Goal: Find specific page/section: Find specific page/section

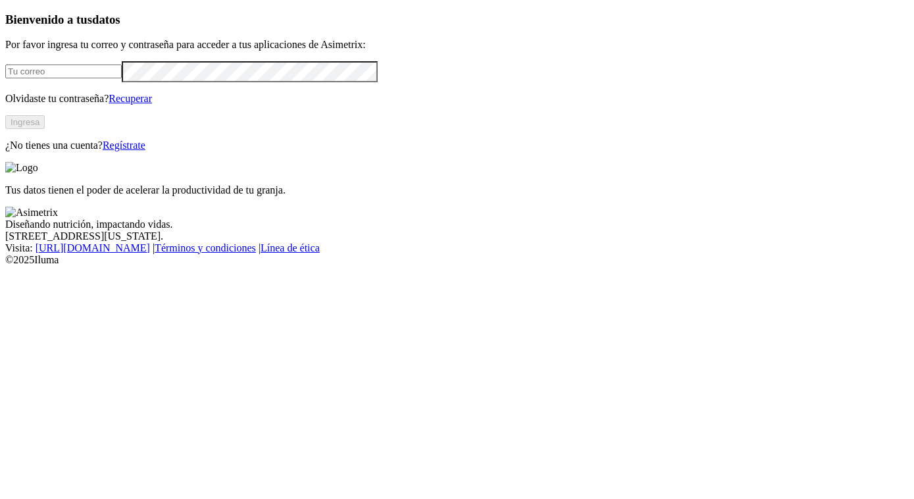
type input "[PERSON_NAME][EMAIL_ADDRESS][PERSON_NAME][DOMAIN_NAME]"
click at [45, 129] on button "Ingresa" at bounding box center [24, 122] width 39 height 14
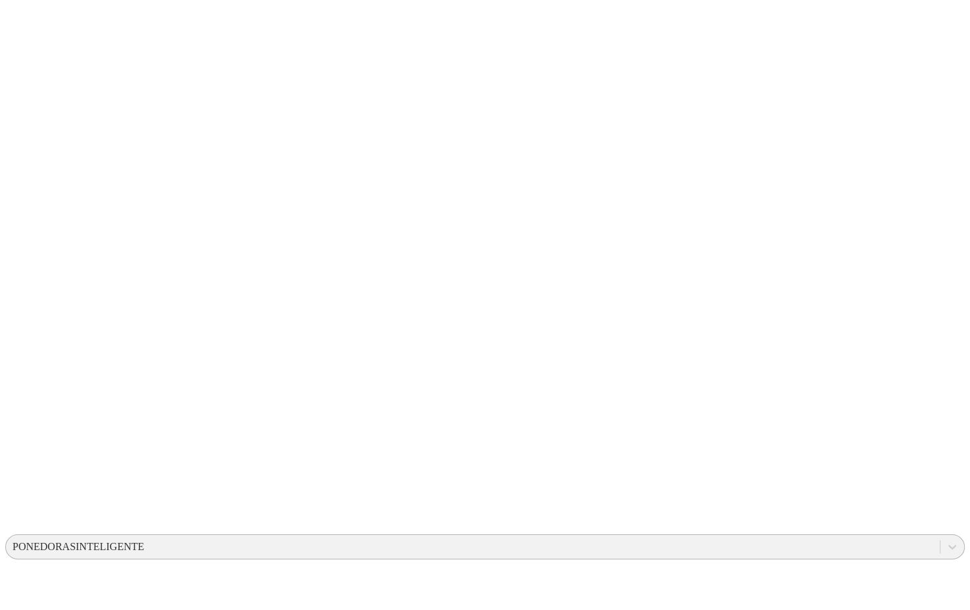
click at [144, 498] on div "PONEDORASINTELIGENTE" at bounding box center [79, 547] width 132 height 12
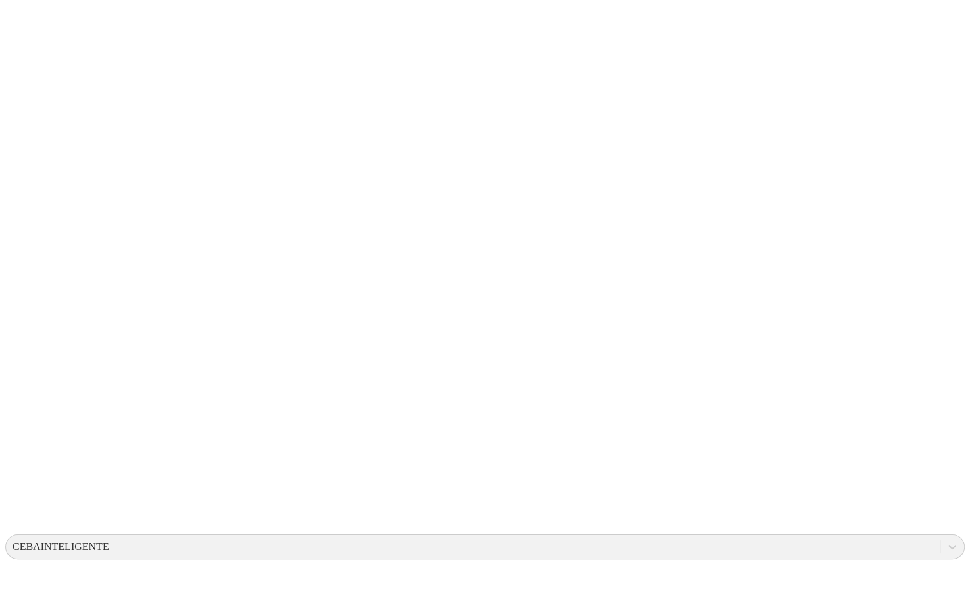
click at [27, 35] on icon at bounding box center [25, 268] width 41 height 526
click at [24, 248] on icon at bounding box center [25, 268] width 41 height 41
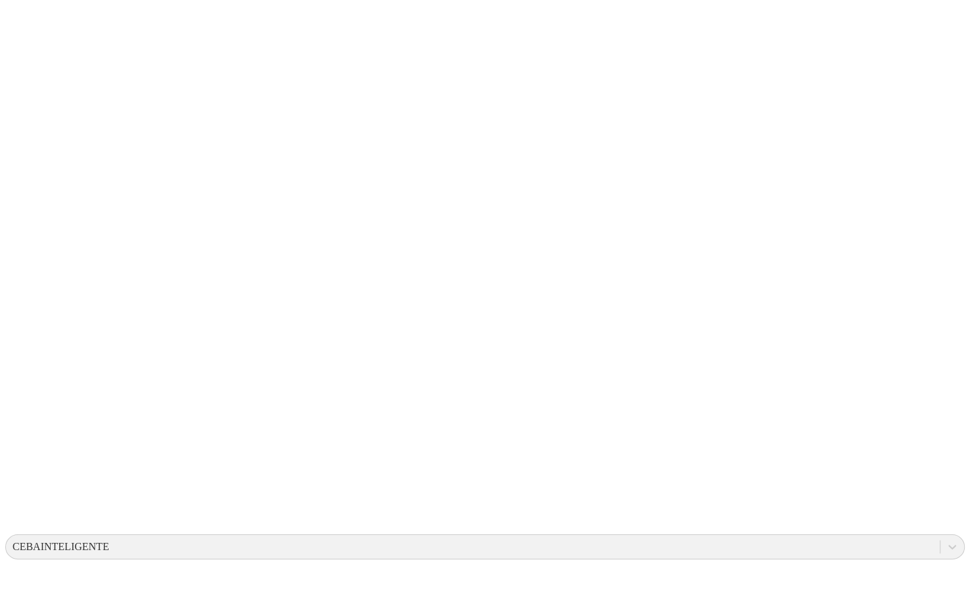
click at [29, 26] on icon at bounding box center [25, 268] width 41 height 526
click at [25, 14] on icon at bounding box center [25, 268] width 41 height 526
